Goal: Transaction & Acquisition: Purchase product/service

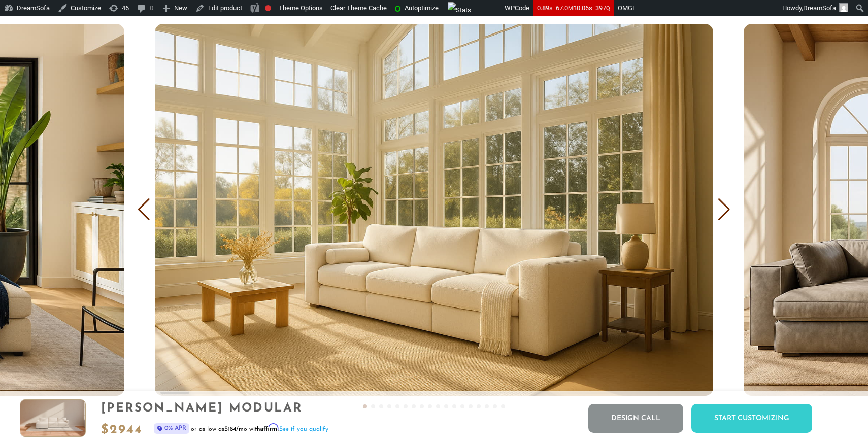
scroll to position [6150, 0]
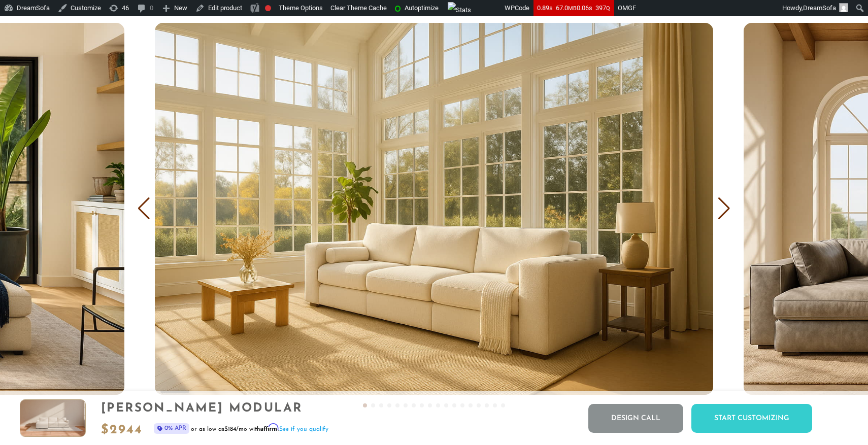
click at [727, 204] on div "Next slide" at bounding box center [724, 208] width 14 height 22
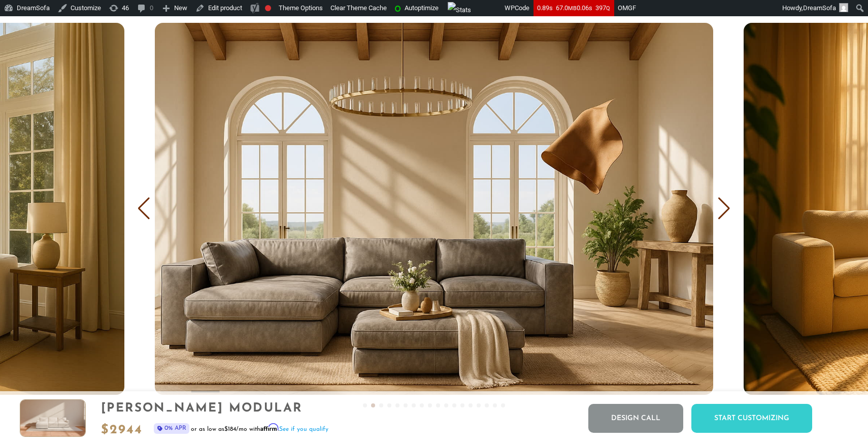
click at [139, 207] on div "Previous slide" at bounding box center [144, 208] width 14 height 22
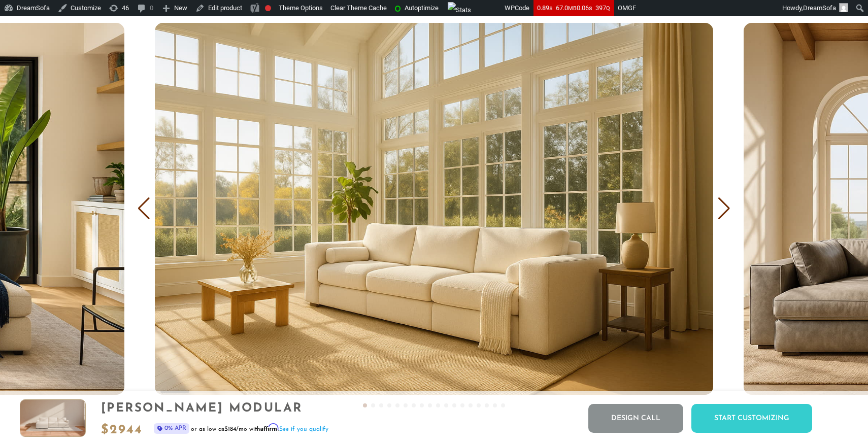
click at [139, 207] on div "Previous slide" at bounding box center [144, 208] width 14 height 22
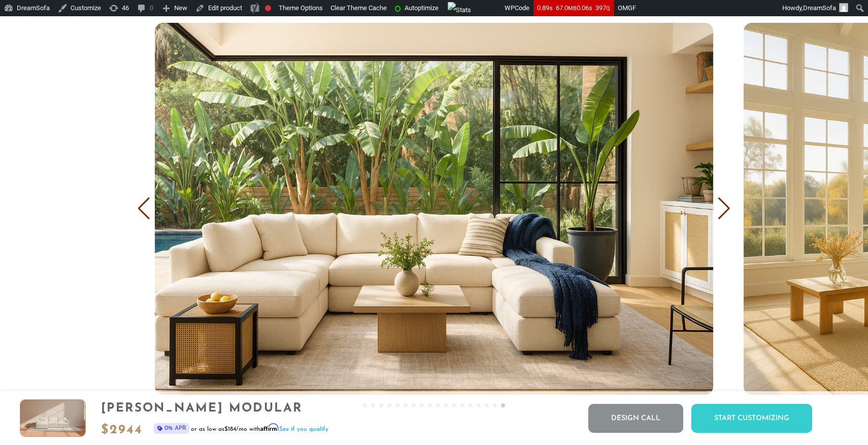
click at [725, 212] on div "Next slide" at bounding box center [724, 208] width 14 height 22
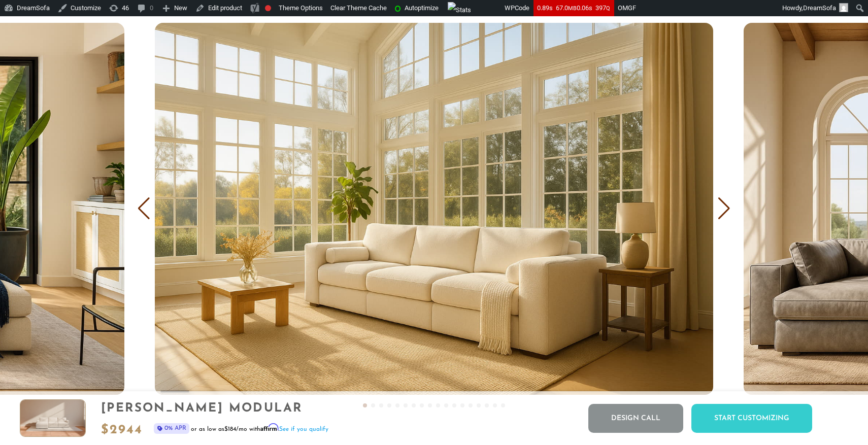
click at [725, 212] on div "Next slide" at bounding box center [724, 208] width 14 height 22
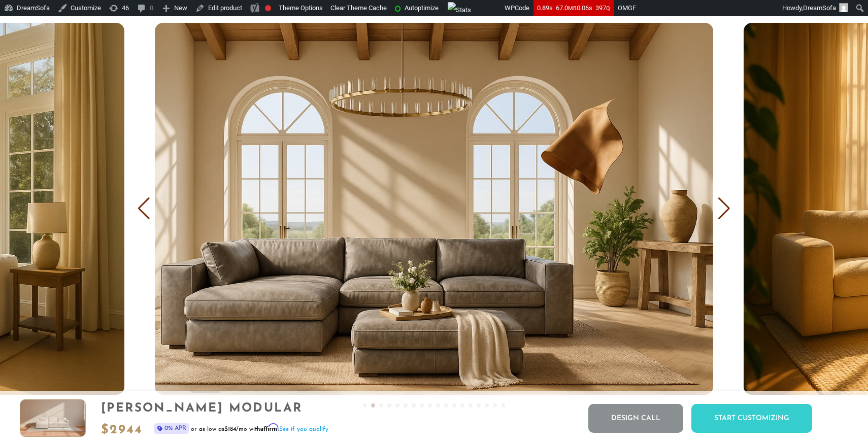
click at [725, 212] on div "Next slide" at bounding box center [724, 208] width 14 height 22
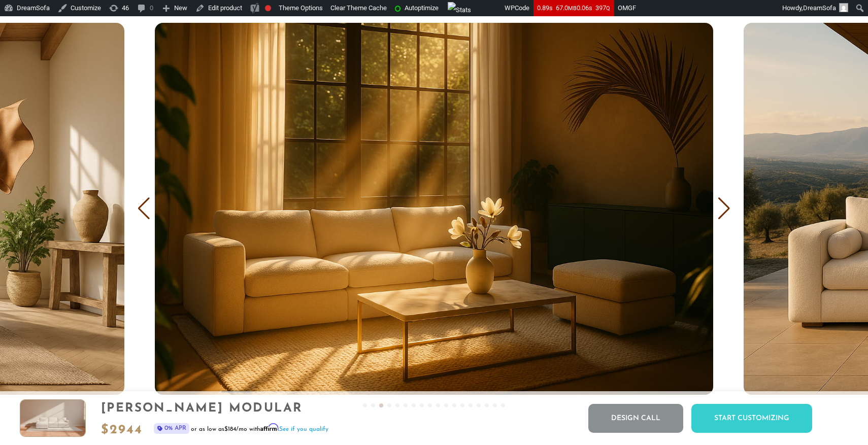
click at [725, 212] on div "Next slide" at bounding box center [724, 208] width 14 height 22
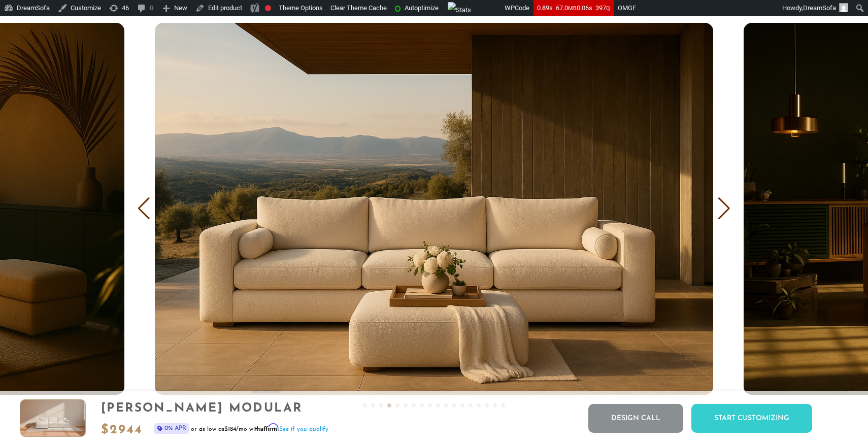
click at [725, 212] on div "Next slide" at bounding box center [724, 208] width 14 height 22
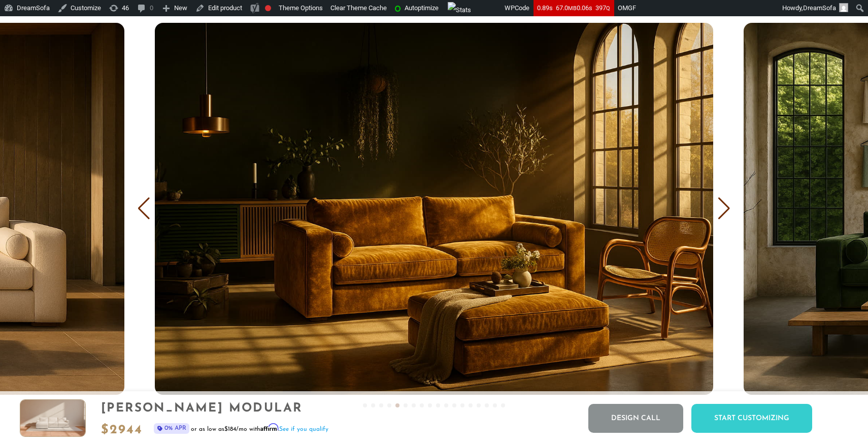
click at [138, 212] on div "Previous slide" at bounding box center [144, 208] width 14 height 22
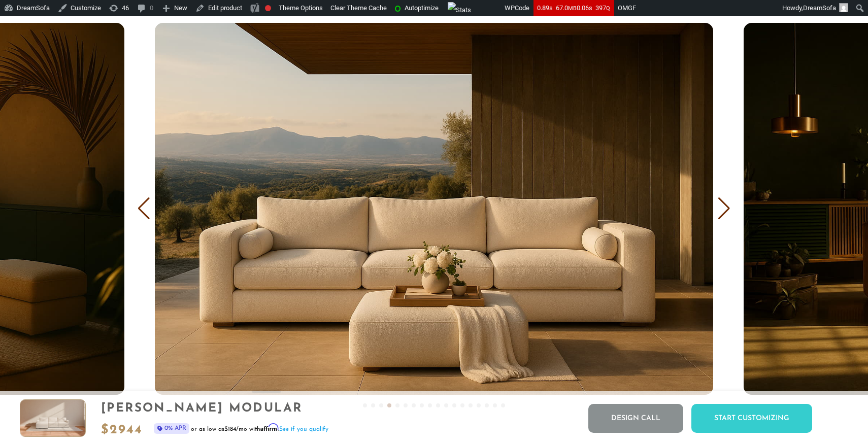
click at [138, 212] on div "Previous slide" at bounding box center [144, 208] width 14 height 22
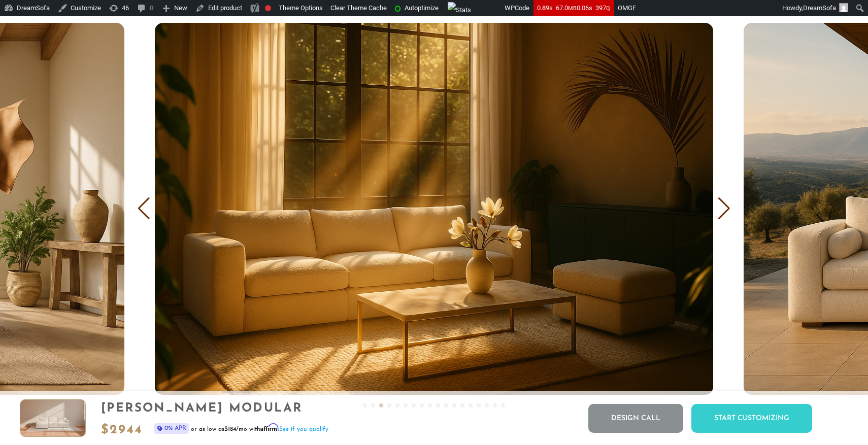
click at [138, 212] on div "Previous slide" at bounding box center [144, 208] width 14 height 22
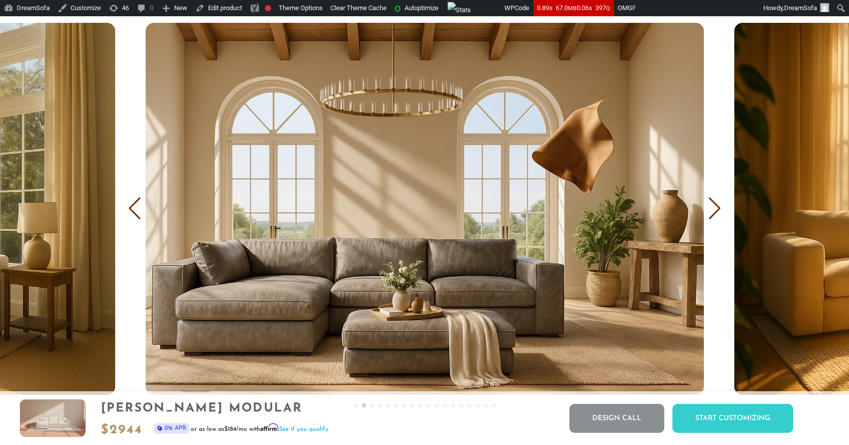
scroll to position [1, 1]
